Goal: Information Seeking & Learning: Find specific fact

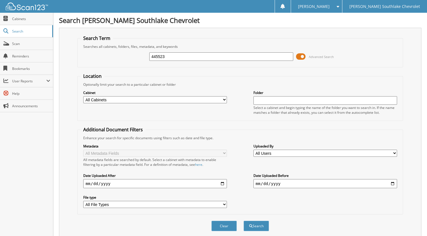
type input "445523"
click at [244, 220] on button "Search" at bounding box center [256, 225] width 25 height 10
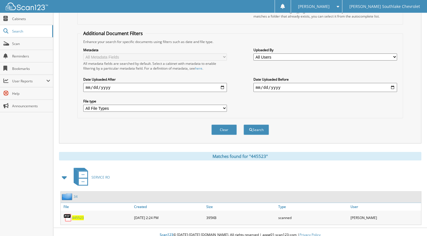
click at [78, 215] on span "445523" at bounding box center [78, 217] width 12 height 5
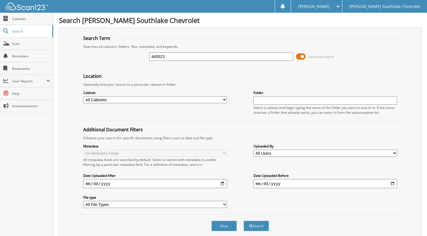
click at [175, 58] on input "445523" at bounding box center [221, 56] width 144 height 8
click at [174, 58] on input "445523" at bounding box center [221, 56] width 144 height 8
type input "444928"
click at [244, 220] on button "Search" at bounding box center [256, 225] width 25 height 10
click at [168, 57] on input "444928" at bounding box center [221, 56] width 144 height 8
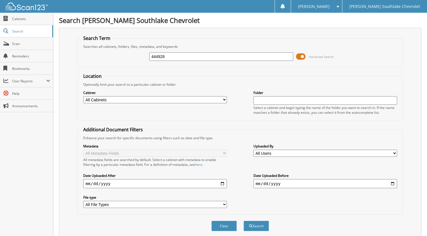
click at [168, 57] on input "444928" at bounding box center [221, 56] width 144 height 8
type input "445013"
click at [244, 220] on button "Search" at bounding box center [256, 225] width 25 height 10
click at [174, 58] on input "445013" at bounding box center [221, 56] width 144 height 8
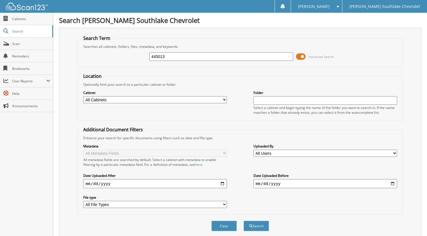
click at [174, 58] on input "445013" at bounding box center [221, 56] width 144 height 8
